Goal: Task Accomplishment & Management: Complete application form

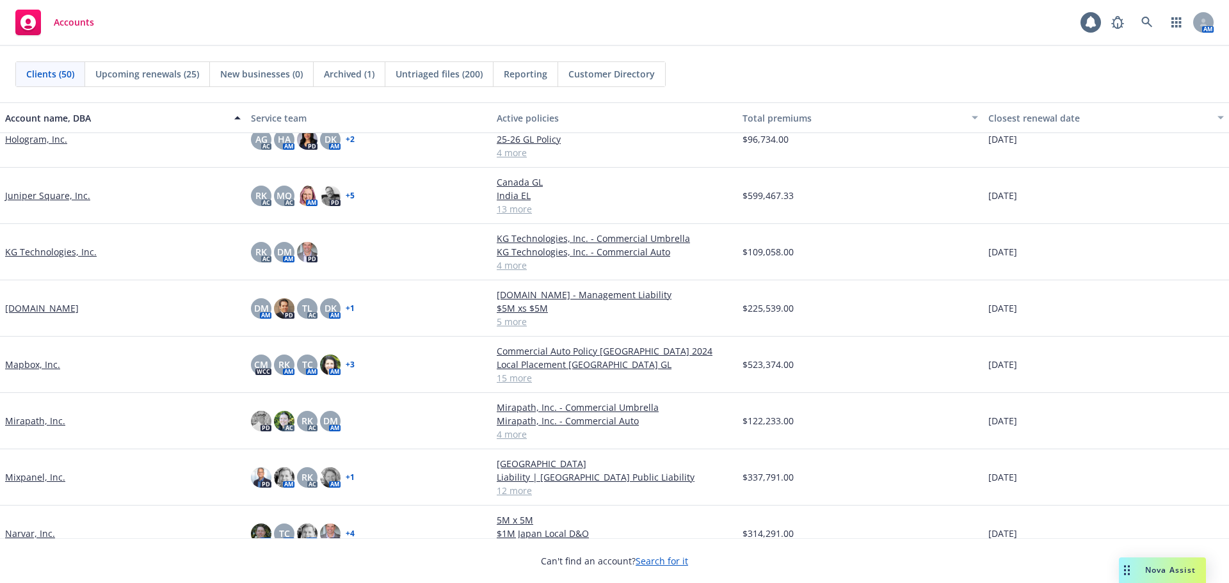
scroll to position [1088, 0]
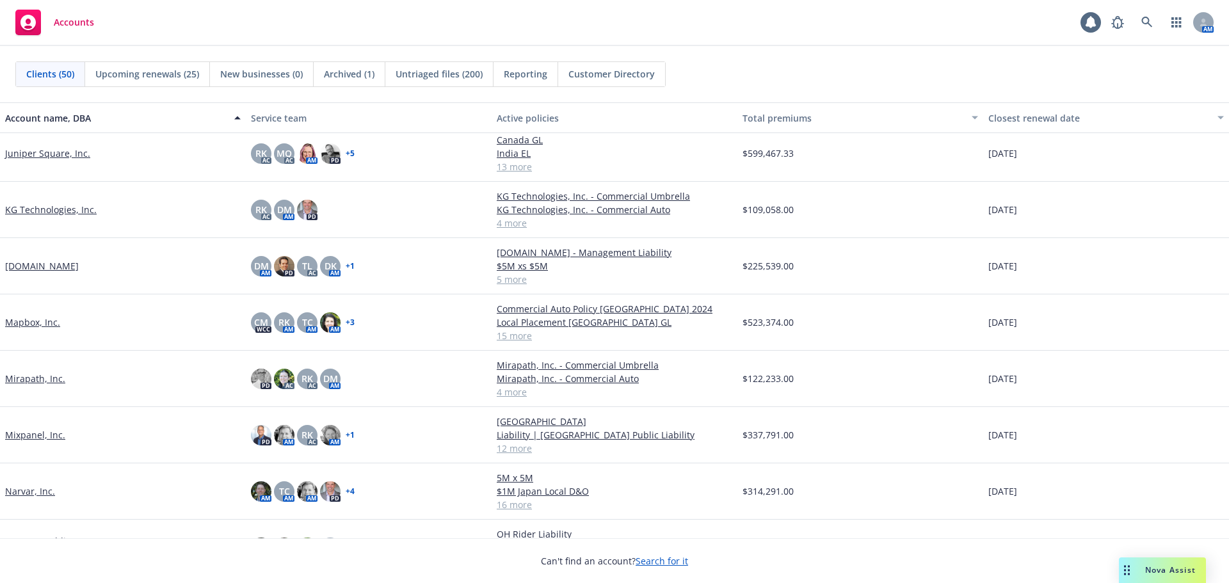
click at [24, 267] on link "[DOMAIN_NAME]" at bounding box center [42, 265] width 74 height 13
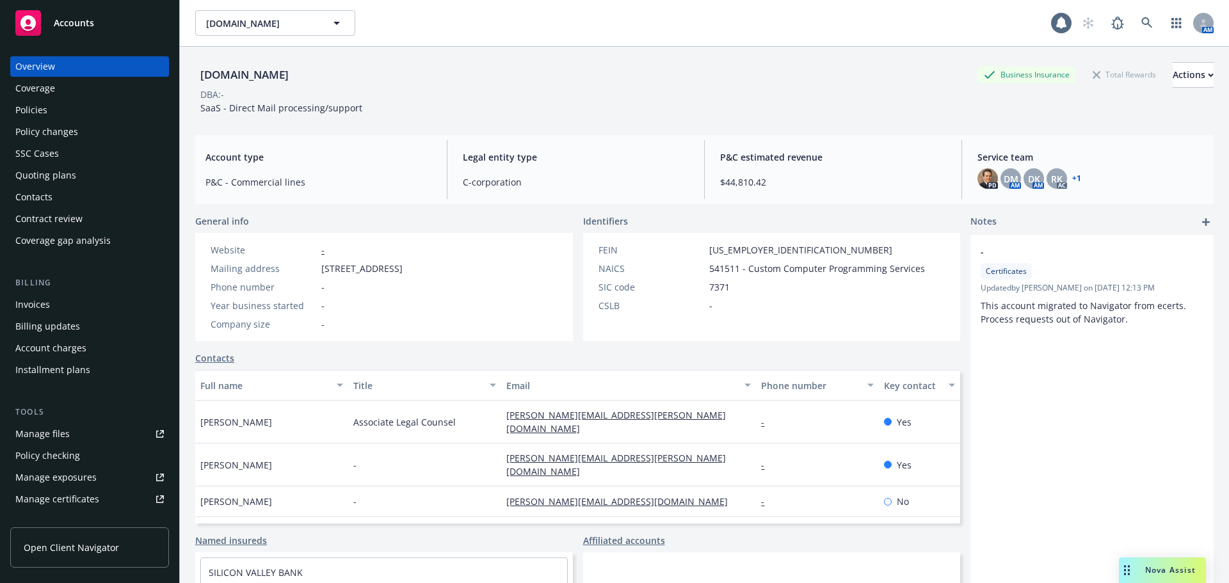
click at [75, 138] on div "Policy changes" at bounding box center [46, 132] width 63 height 20
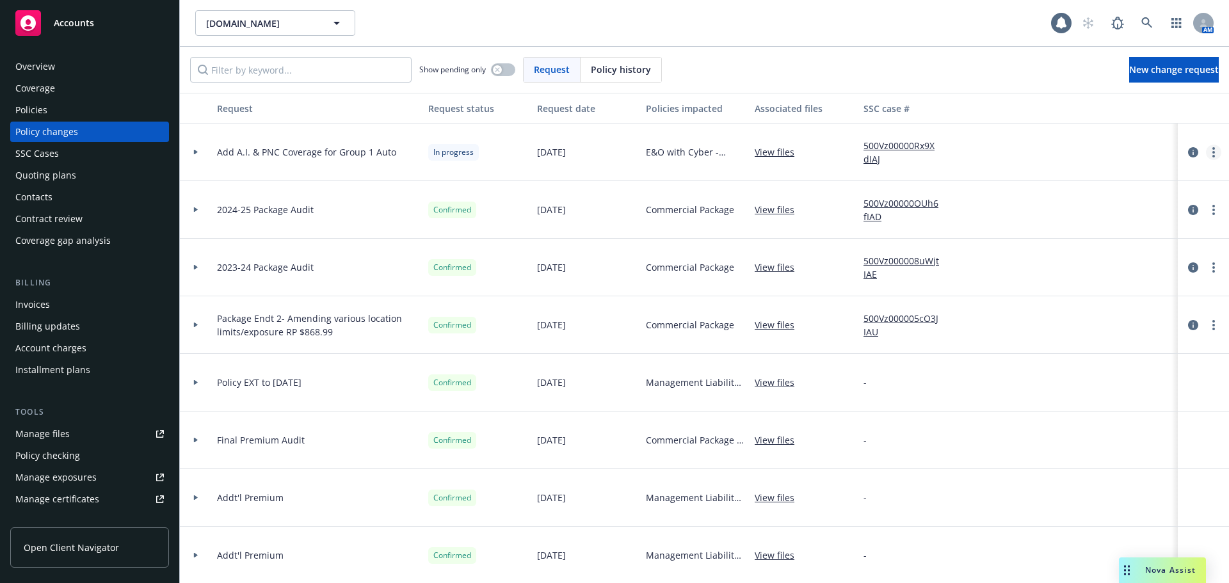
click at [1206, 151] on link "more" at bounding box center [1213, 152] width 15 height 15
click at [1106, 255] on link "Resume workflow" at bounding box center [1102, 256] width 220 height 26
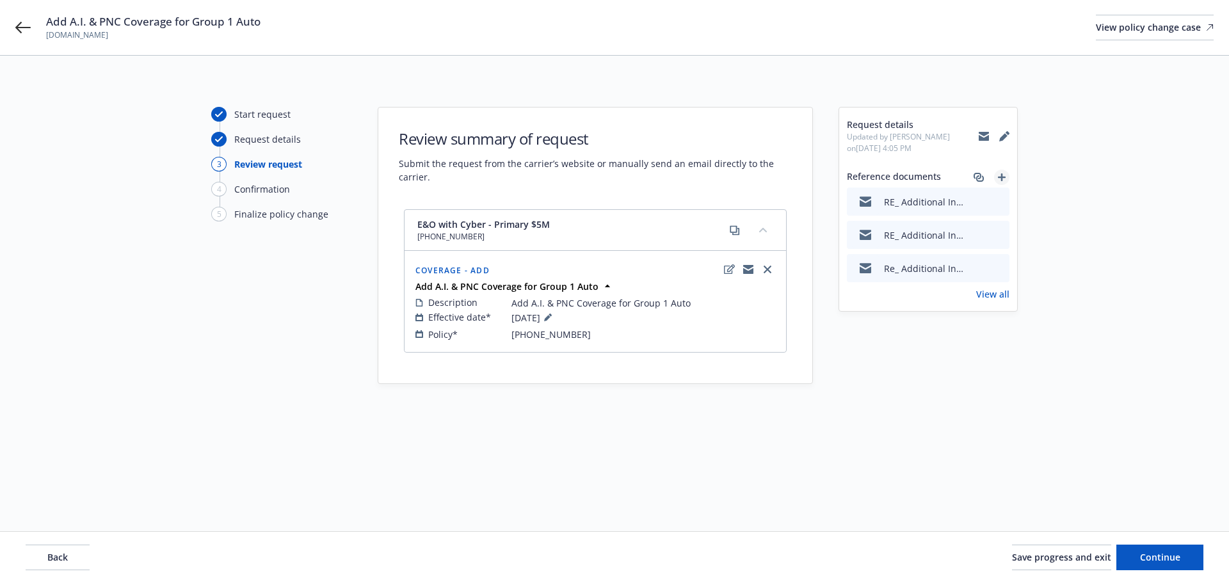
click at [1004, 175] on icon "add" at bounding box center [1002, 177] width 8 height 8
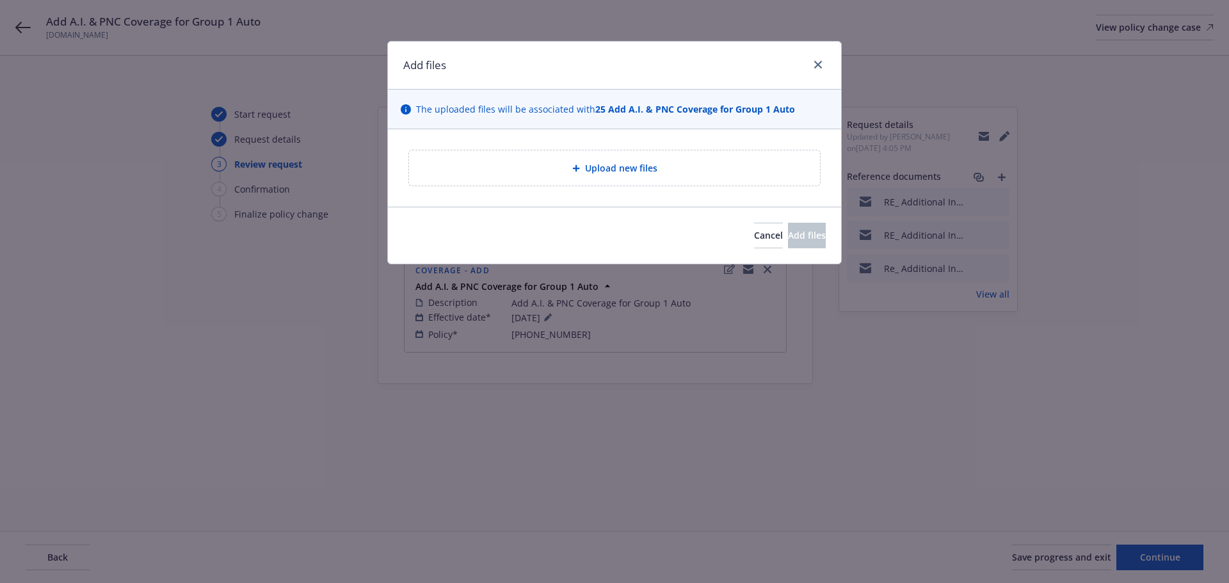
type textarea "x"
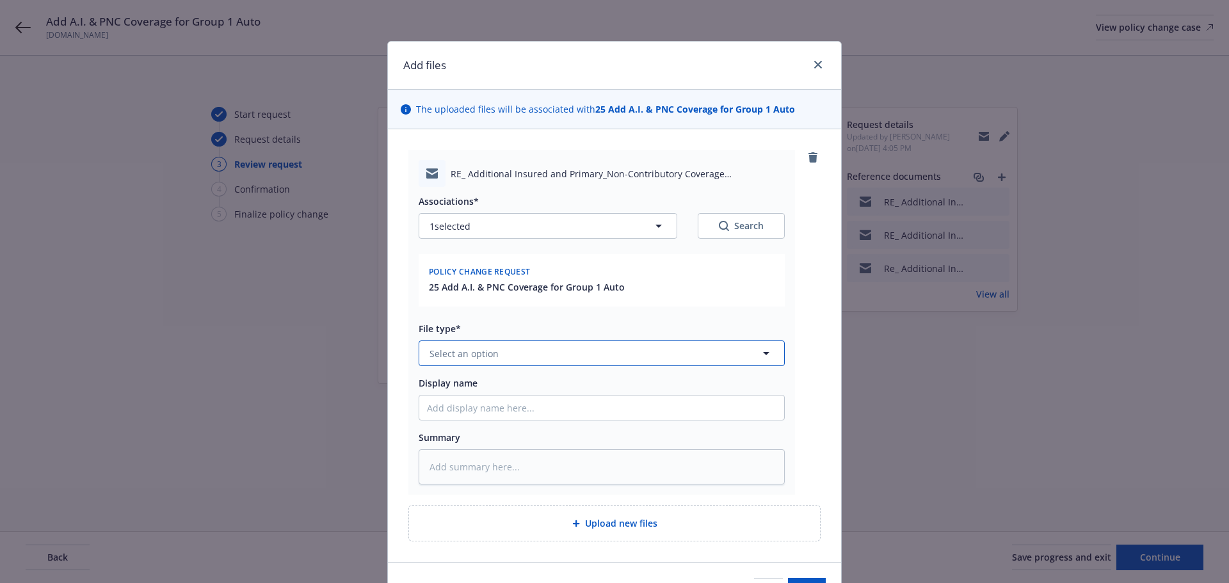
click at [498, 346] on button "Select an option" at bounding box center [602, 354] width 366 height 26
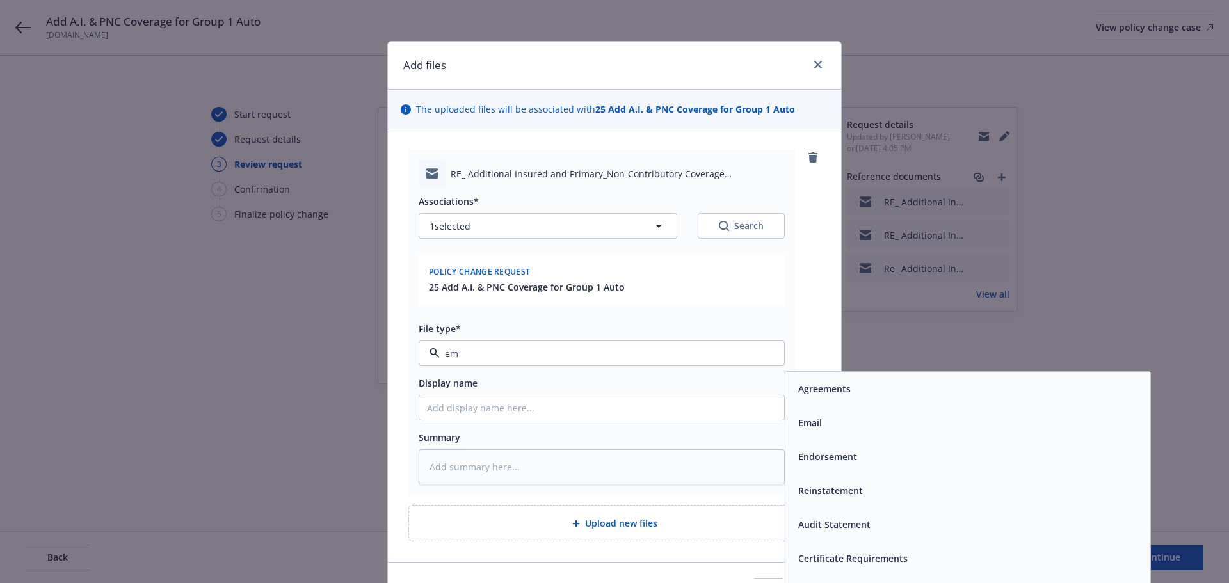
type input "ema"
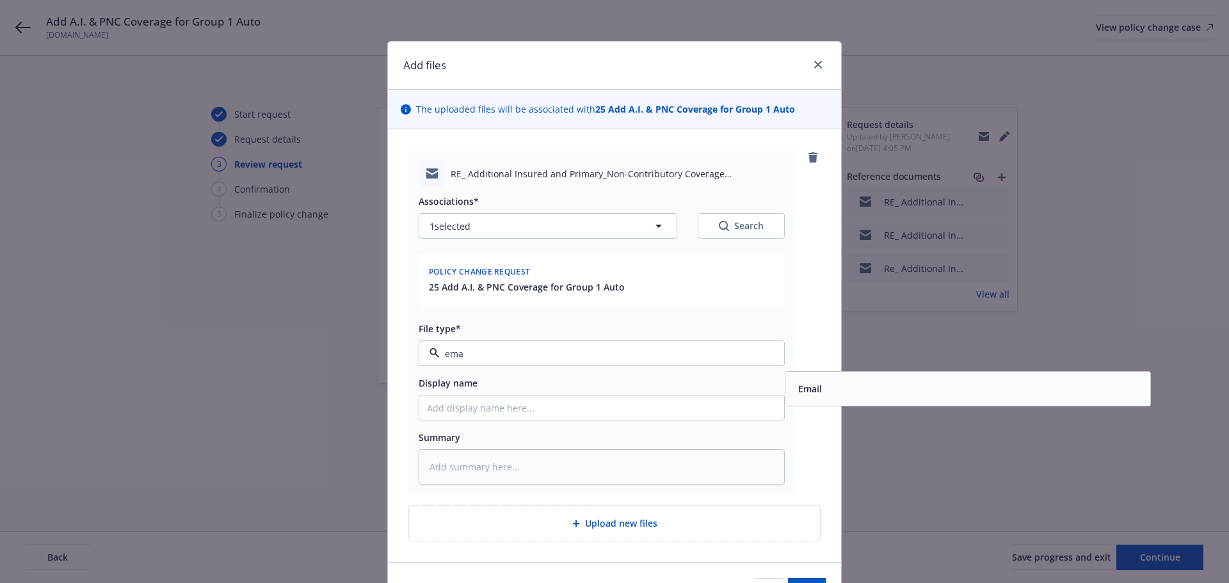
click at [814, 392] on span "Email" at bounding box center [810, 388] width 24 height 13
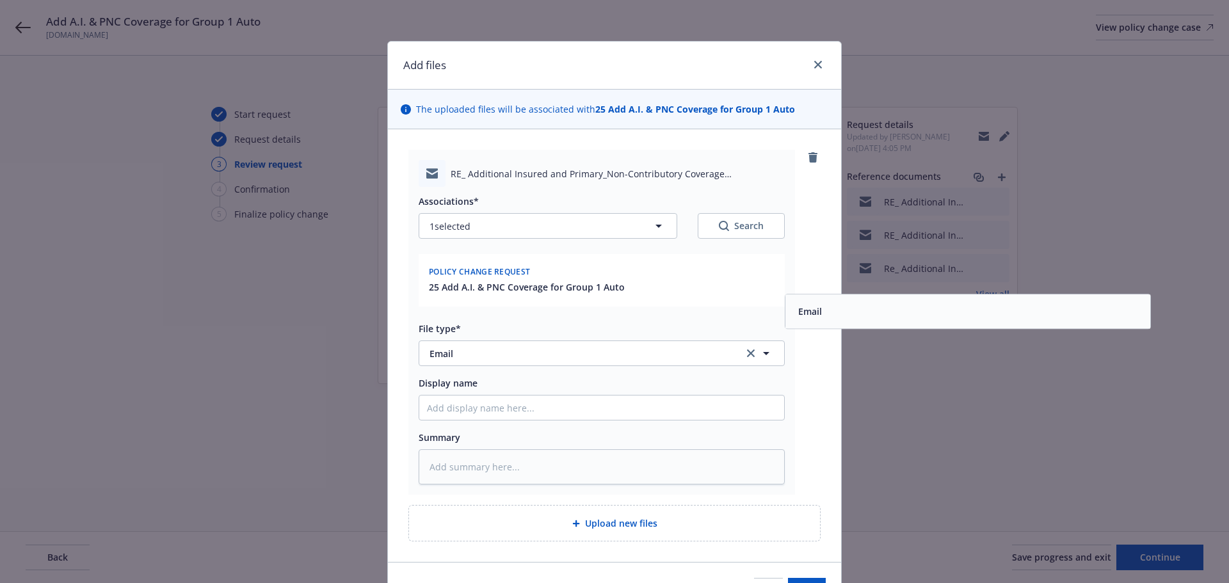
click at [811, 405] on div "RE_ Additional Insured and Primary_Non-Contributory Coverage Endorsements - Lob…" at bounding box center [614, 322] width 412 height 345
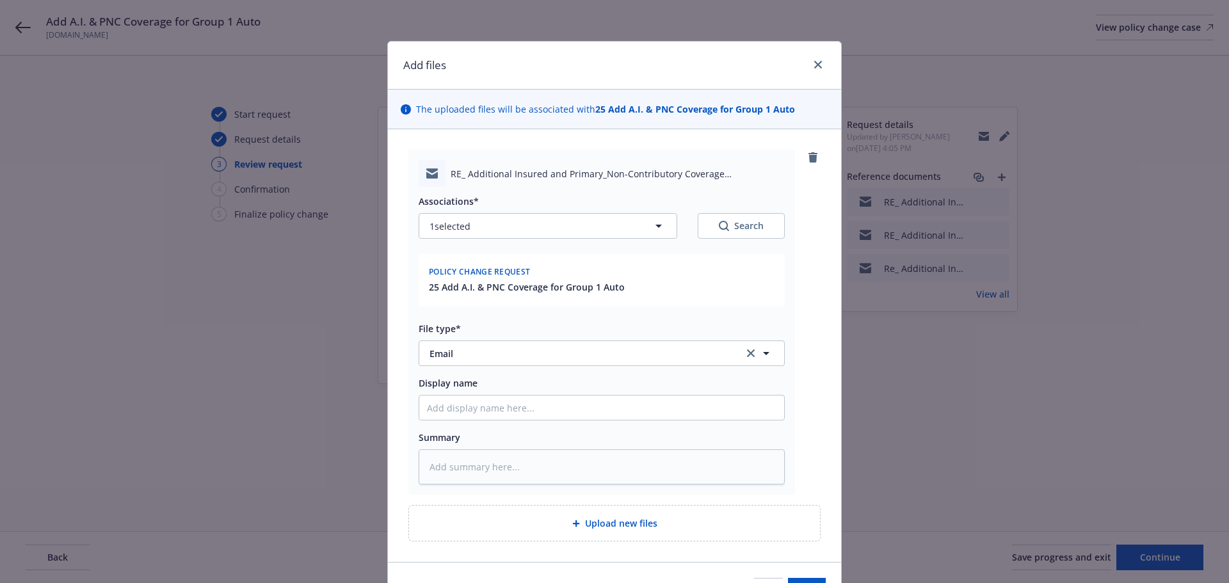
scroll to position [77, 0]
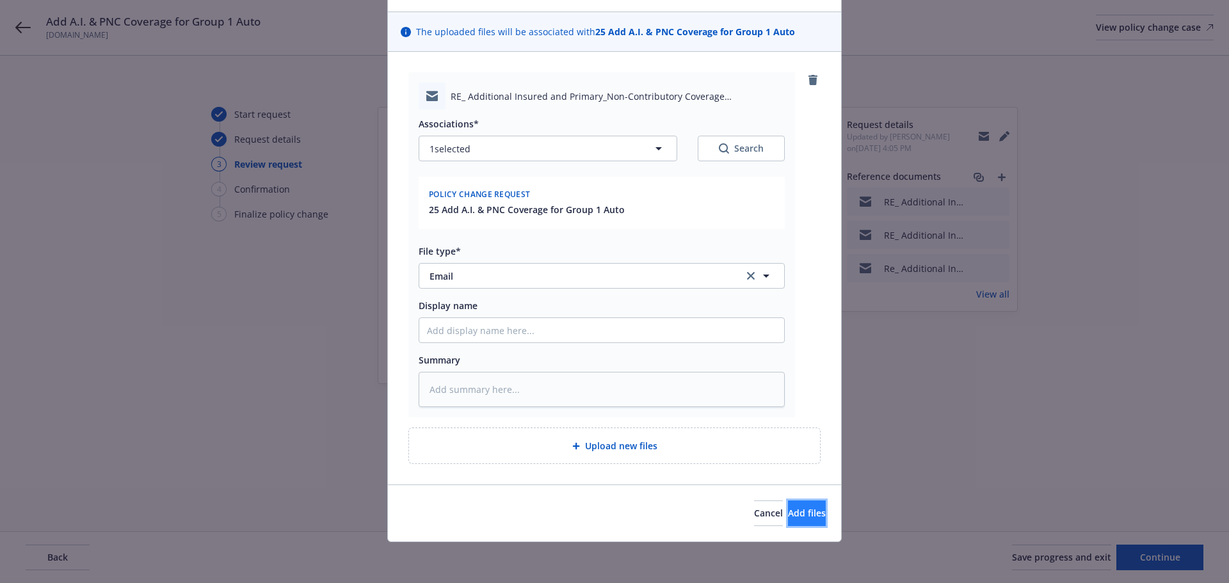
click at [791, 516] on span "Add files" at bounding box center [807, 513] width 38 height 12
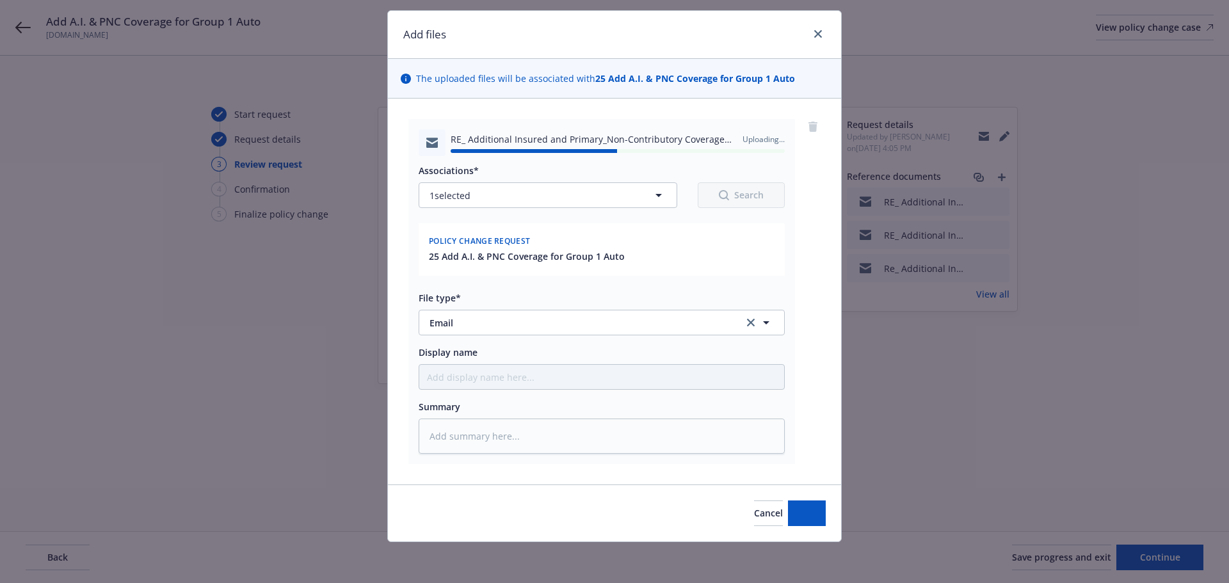
type textarea "x"
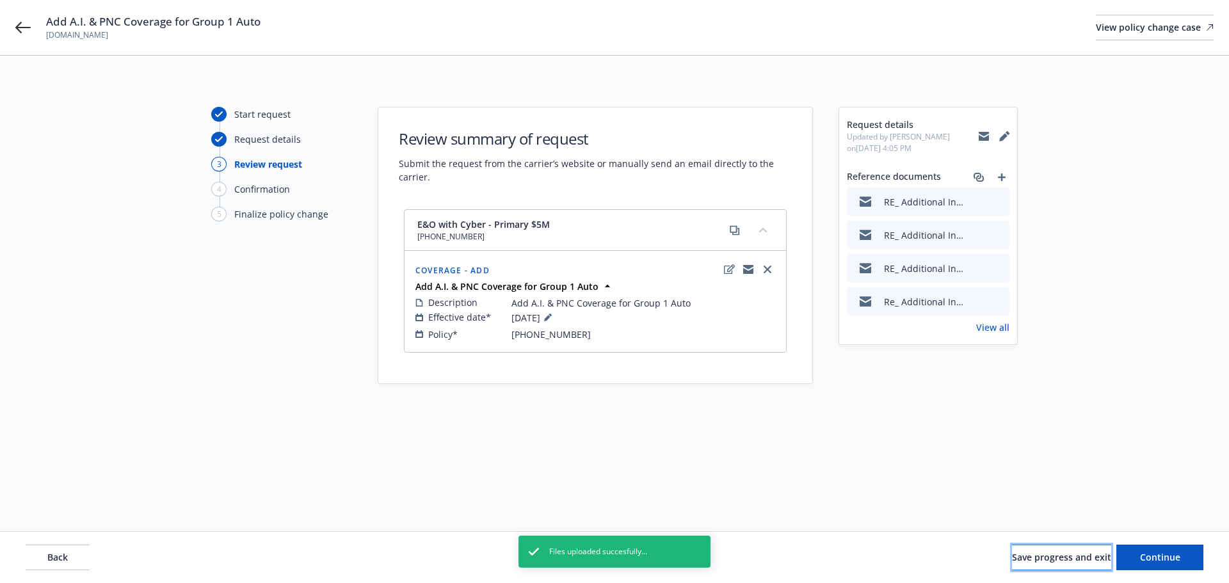
click at [1013, 558] on span "Save progress and exit" at bounding box center [1061, 557] width 99 height 12
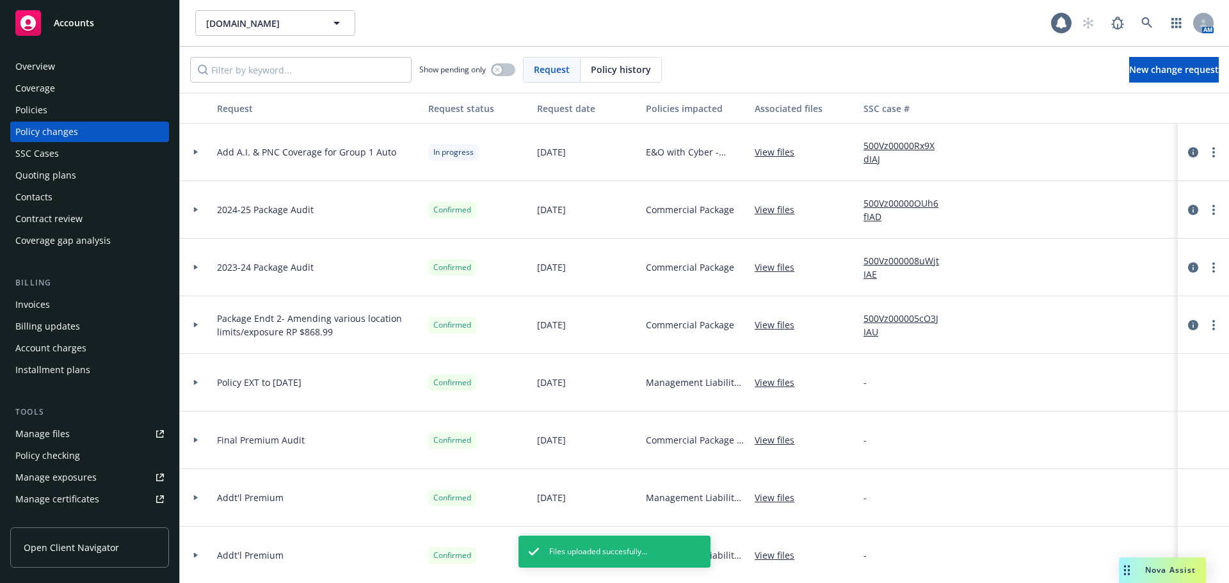
click at [109, 33] on div "Accounts" at bounding box center [89, 23] width 149 height 26
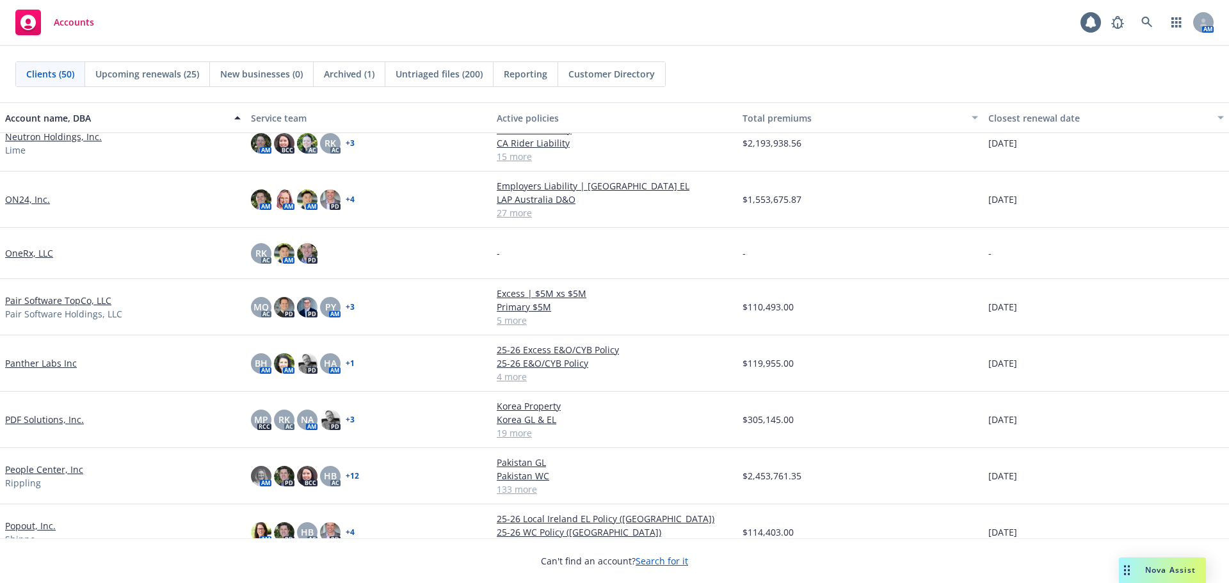
scroll to position [1472, 0]
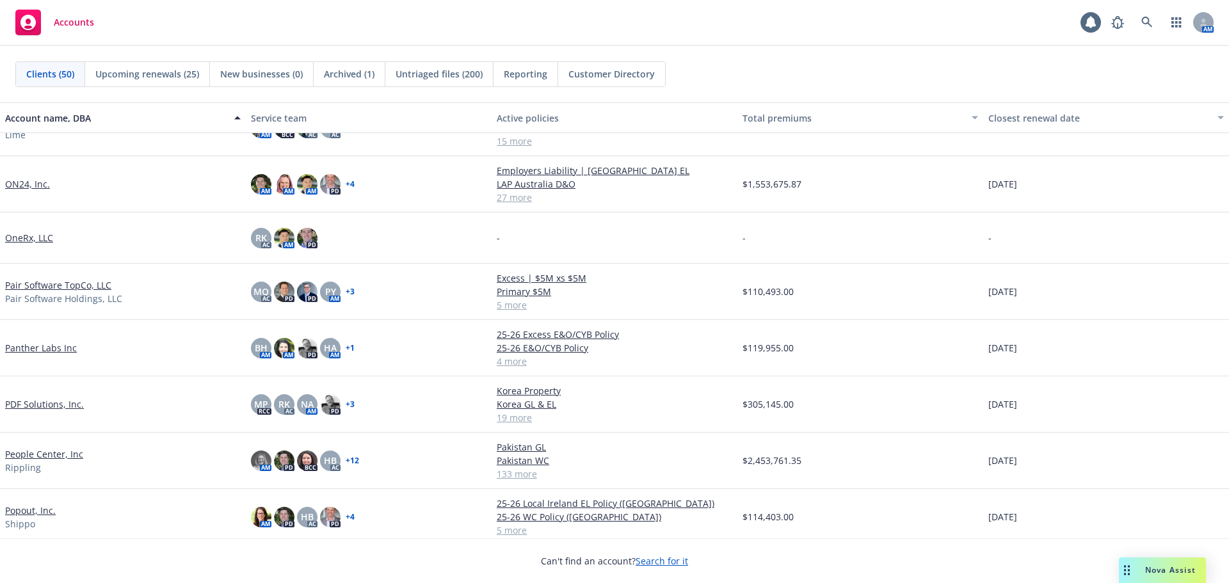
click at [80, 284] on link "Pair Software TopCo, LLC" at bounding box center [58, 284] width 106 height 13
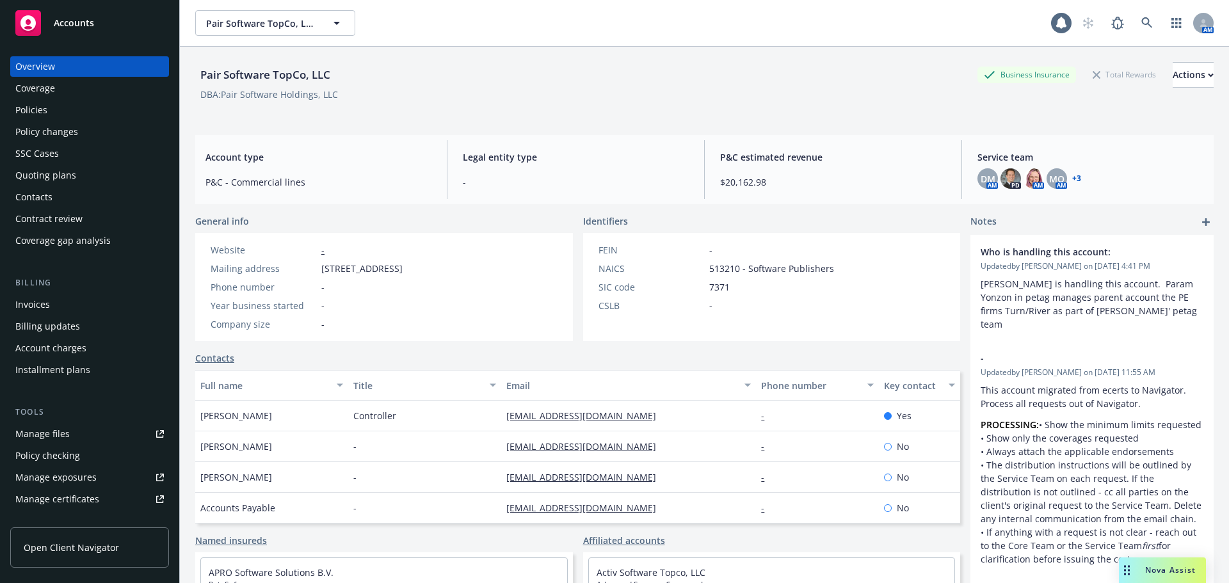
click at [64, 111] on div "Policies" at bounding box center [89, 110] width 149 height 20
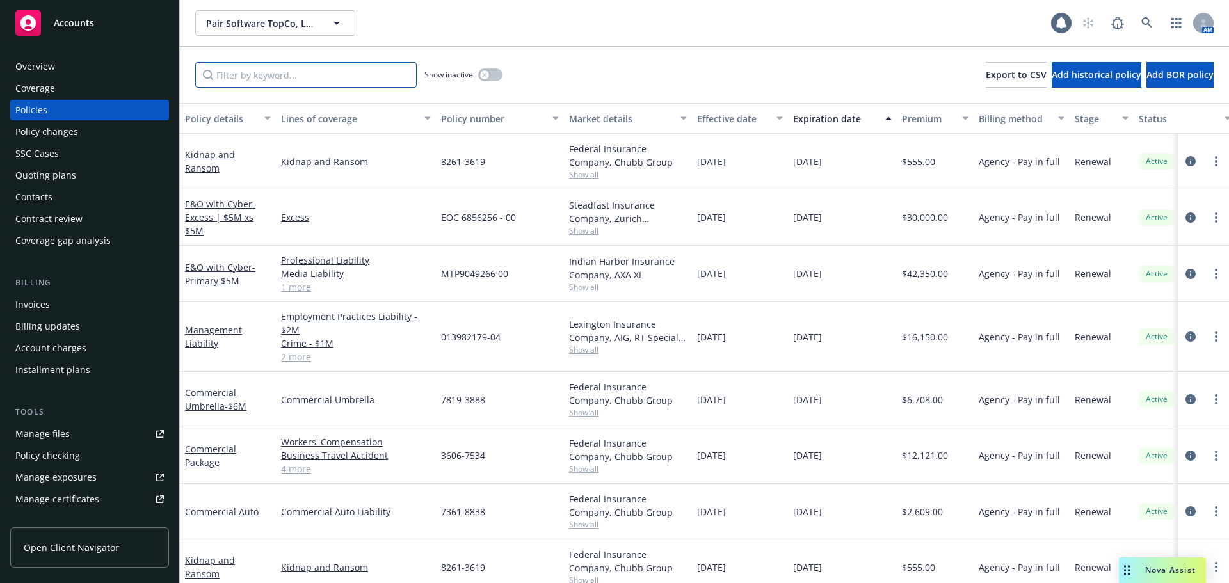
click at [257, 77] on input "Filter by keyword..." at bounding box center [305, 75] width 221 height 26
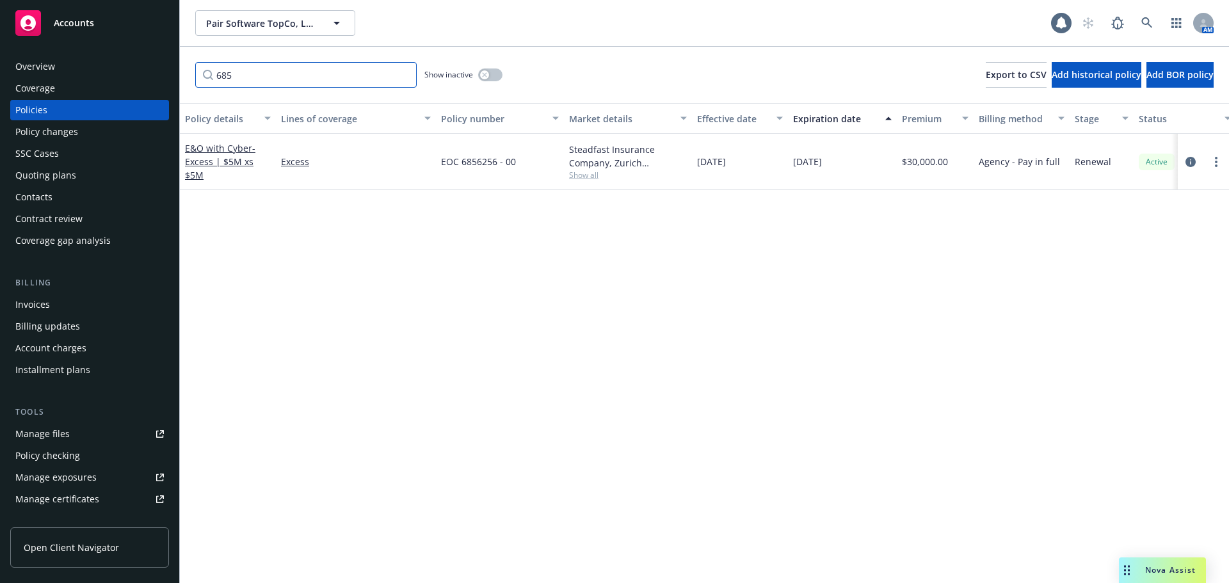
type input "685"
click at [102, 32] on div "Accounts" at bounding box center [89, 23] width 149 height 26
